Goal: Transaction & Acquisition: Purchase product/service

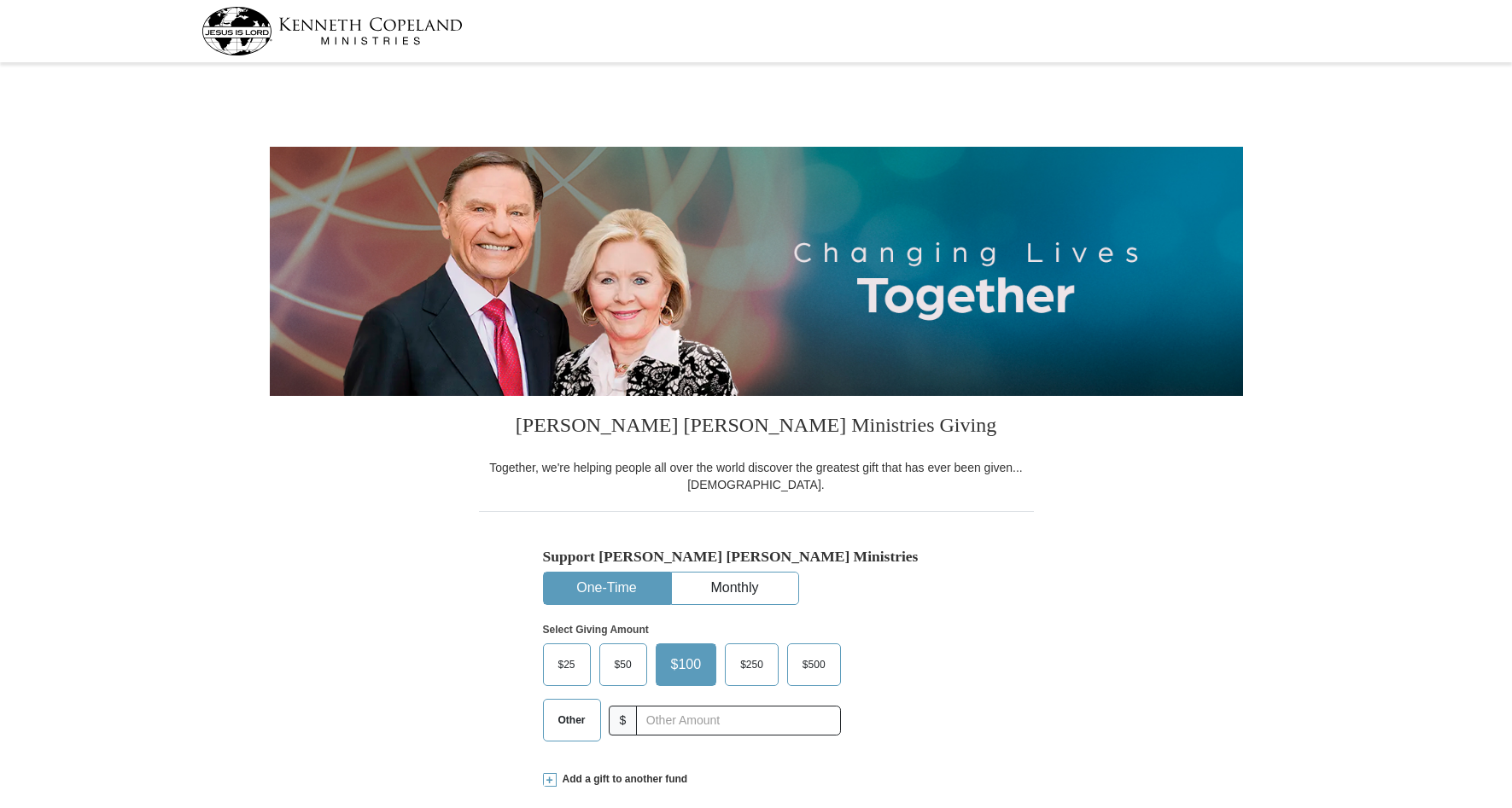
select select "GA"
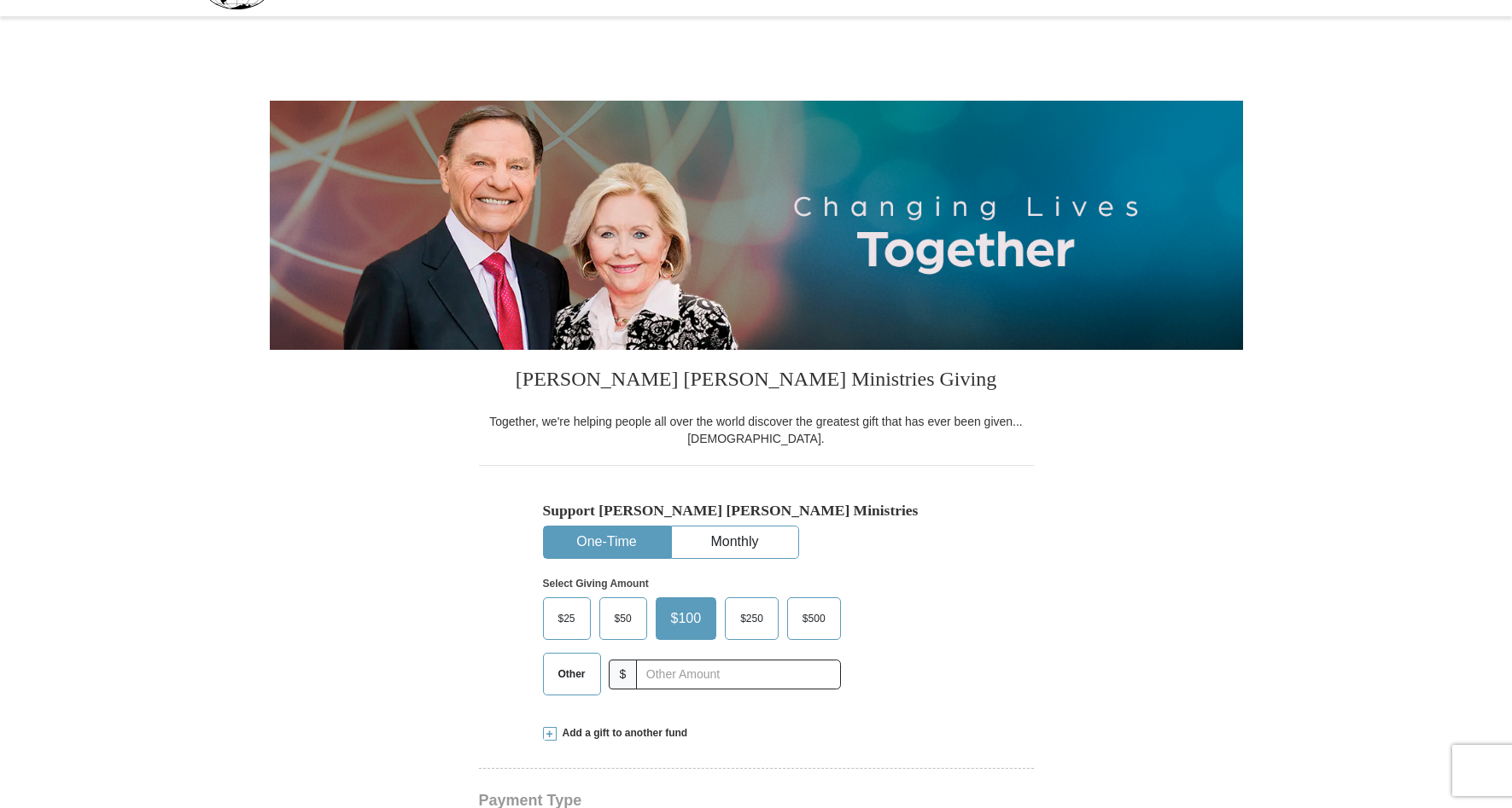
scroll to position [86, 0]
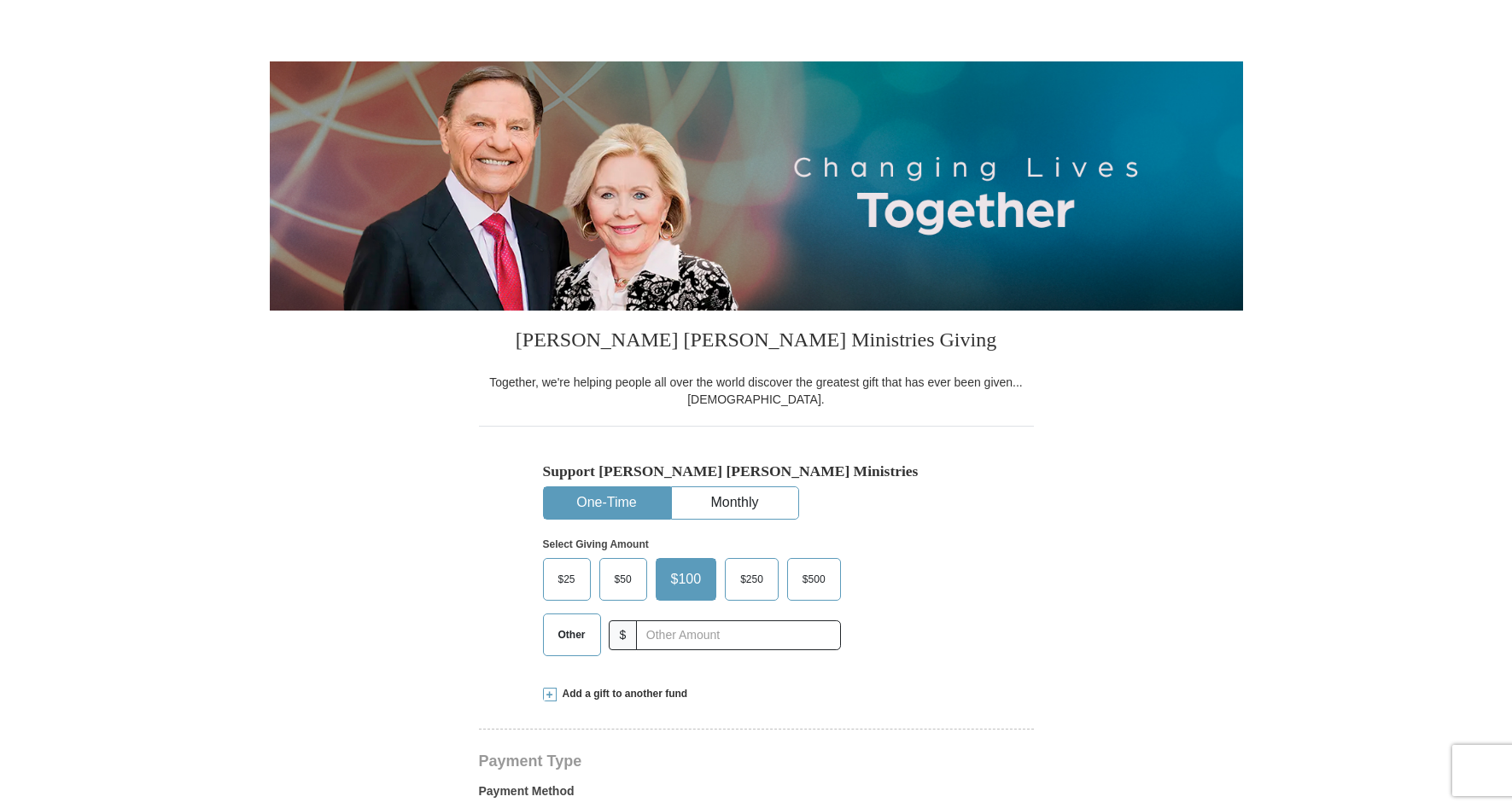
click at [567, 627] on span "Other" at bounding box center [572, 635] width 45 height 26
click at [0, 0] on input "Other" at bounding box center [0, 0] width 0 height 0
click at [661, 629] on input "text" at bounding box center [737, 635] width 190 height 30
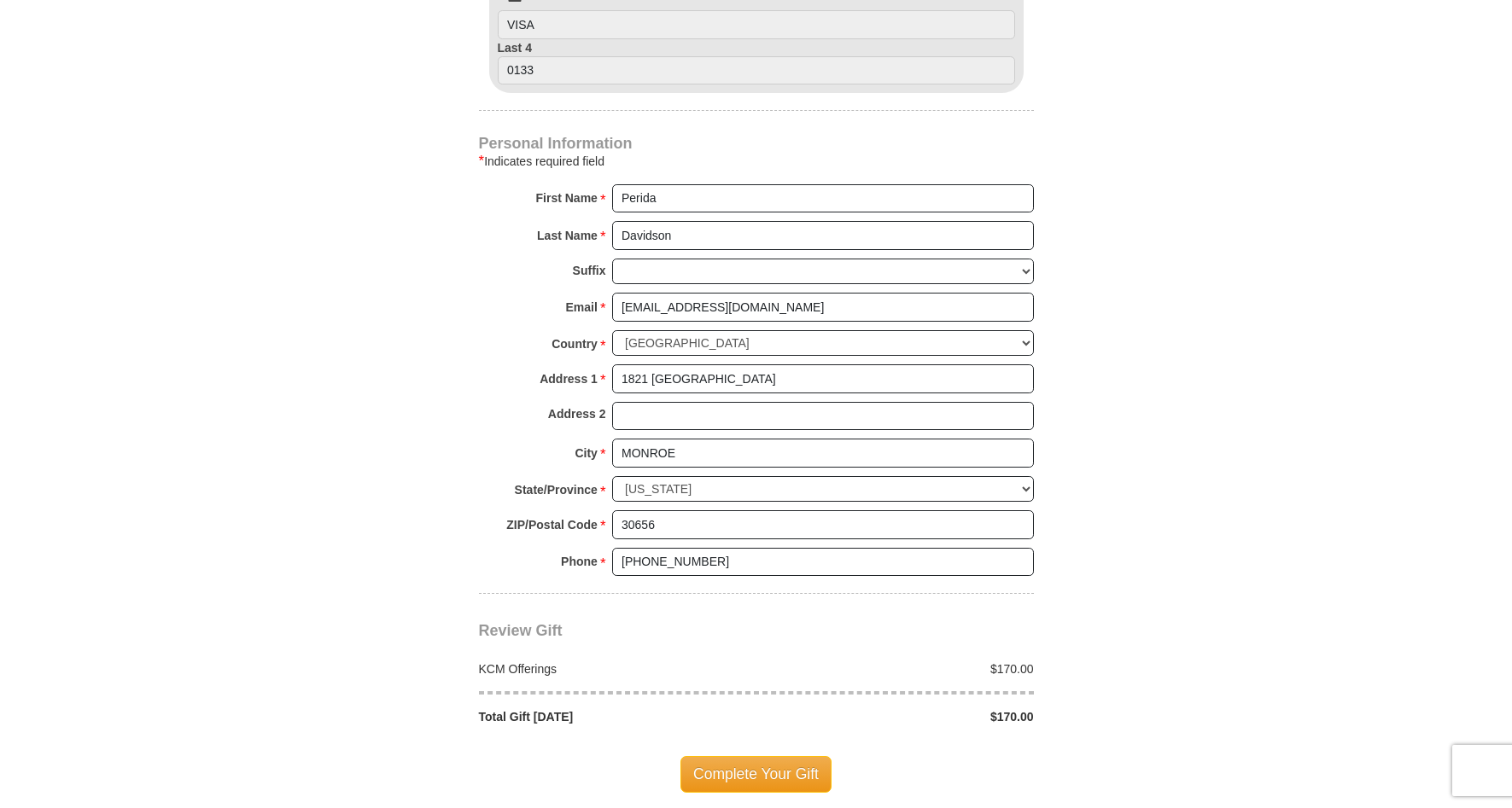
scroll to position [1024, 0]
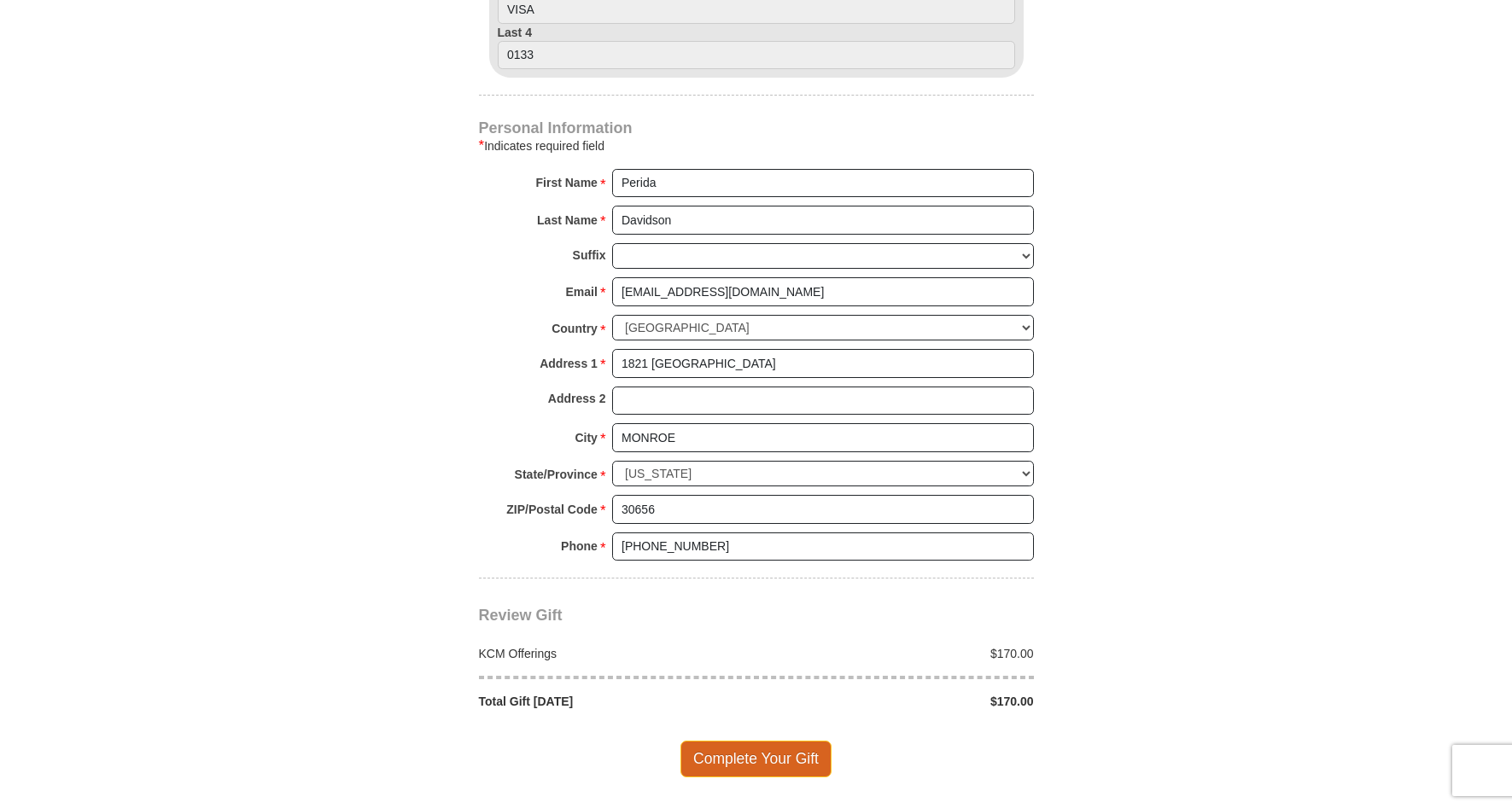
type input "170.00"
click at [685, 754] on span "Complete Your Gift" at bounding box center [756, 759] width 151 height 36
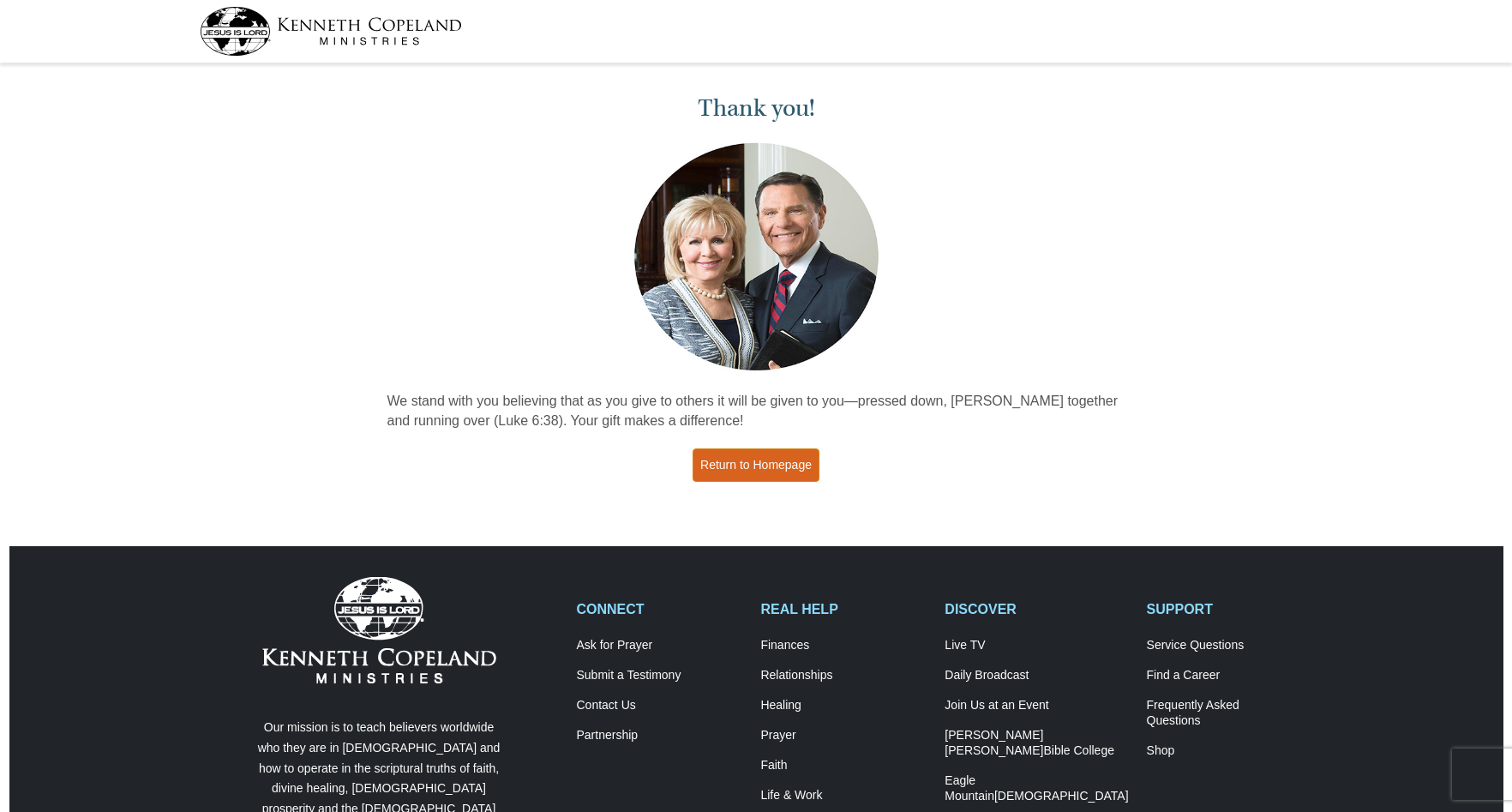
click at [736, 468] on link "Return to Homepage" at bounding box center [756, 465] width 127 height 34
